Goal: Task Accomplishment & Management: Manage account settings

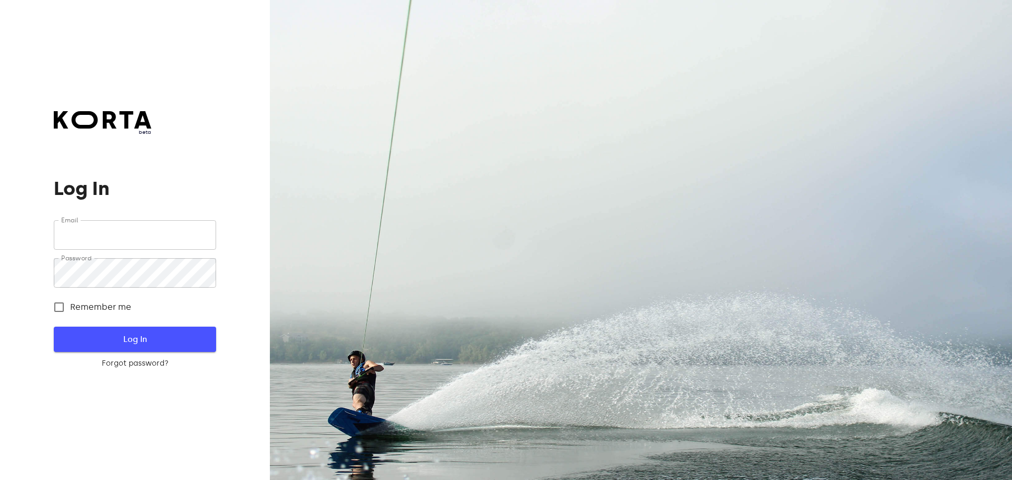
type input "[EMAIL_ADDRESS][DOMAIN_NAME]"
click at [95, 339] on span "Log In" at bounding box center [135, 340] width 128 height 14
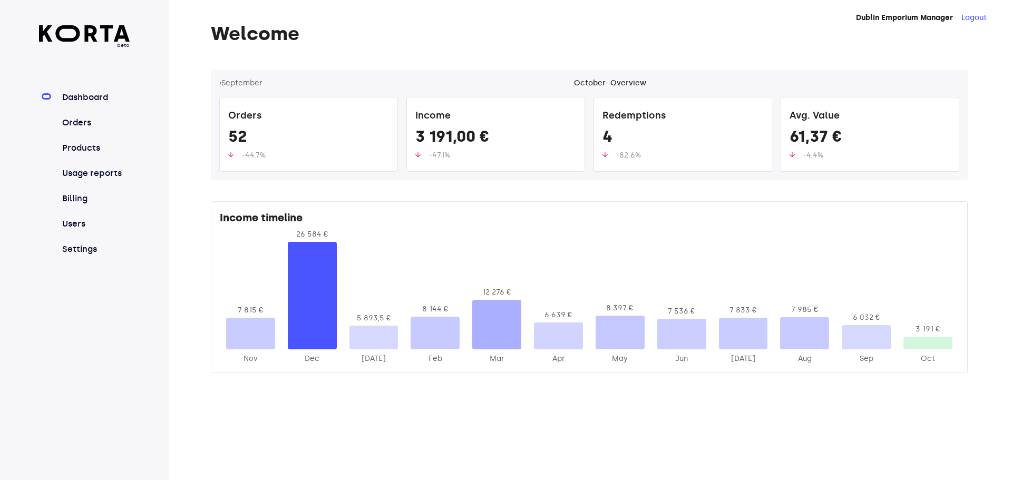
click at [58, 119] on nav "Dashboard Orders Products Usage reports Billing Users Settings" at bounding box center [84, 173] width 91 height 164
click at [80, 122] on link "Orders" at bounding box center [95, 122] width 70 height 13
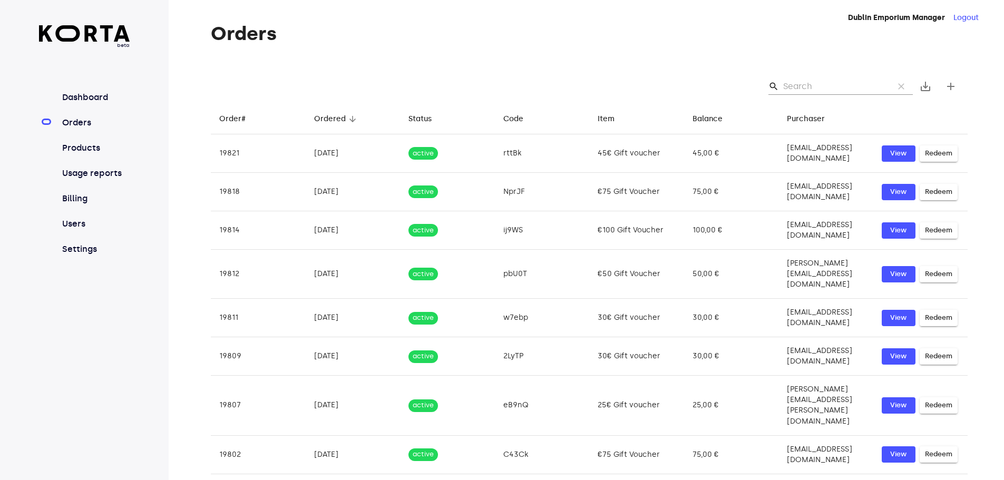
click at [803, 91] on input "Search" at bounding box center [834, 86] width 102 height 17
paste input "[EMAIL_ADDRESS][DOMAIN_NAME]"
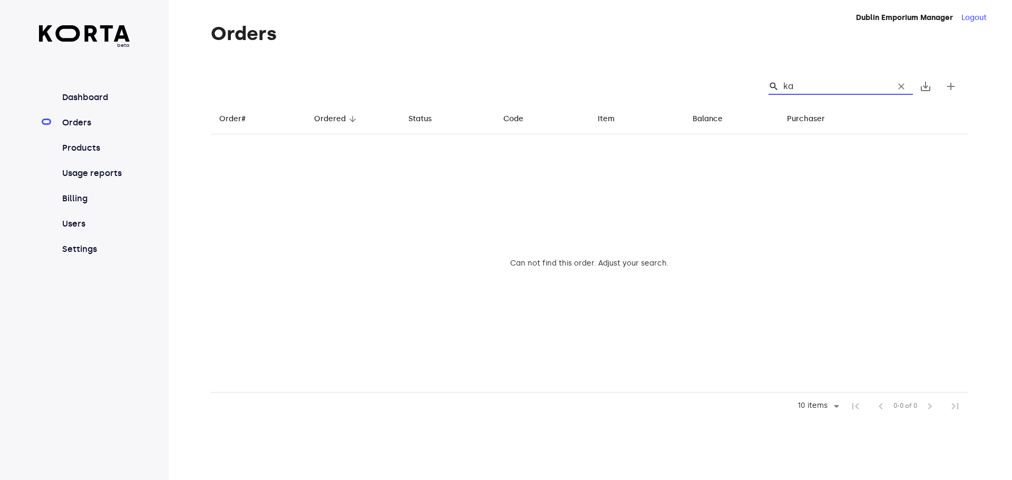
type input "k"
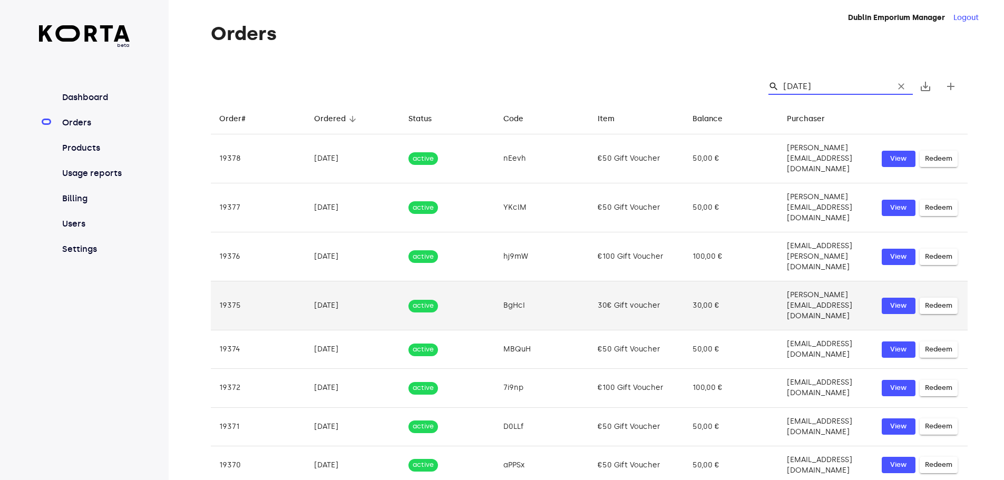
type input "[DATE]"
click at [836, 281] on td "[PERSON_NAME][EMAIL_ADDRESS][DOMAIN_NAME]" at bounding box center [825, 305] width 95 height 49
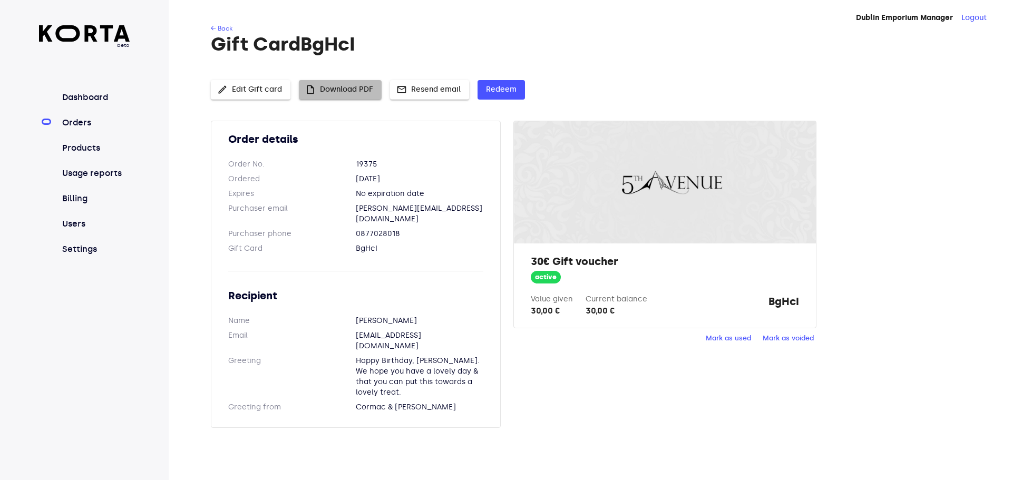
click at [339, 89] on span "insert_drive_file Download PDF" at bounding box center [340, 89] width 66 height 13
click at [359, 84] on span "insert_drive_file Download PDF" at bounding box center [340, 89] width 66 height 13
